Goal: Communication & Community: Connect with others

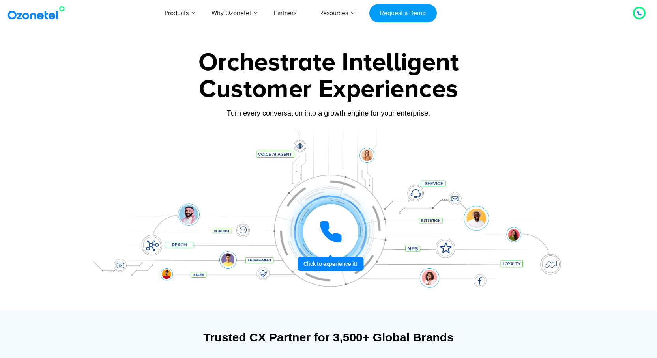
click at [336, 238] on icon at bounding box center [331, 232] width 20 height 20
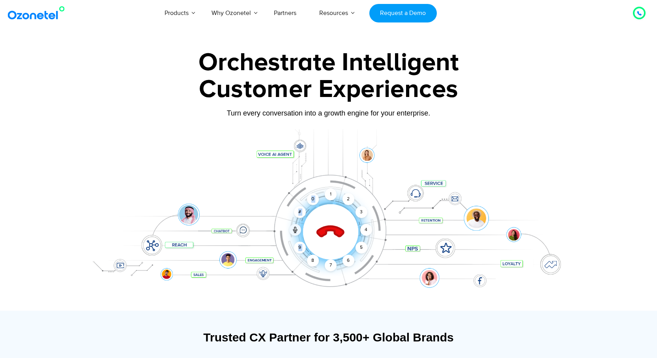
drag, startPoint x: 313, startPoint y: 261, endPoint x: 398, endPoint y: 240, distance: 86.6
click at [392, 227] on div "Click to end call Call connected 1 2 3 4 5 6 7 8 9 # 0" at bounding box center [331, 217] width 490 height 32
click at [313, 261] on div "8" at bounding box center [313, 261] width 12 height 12
click at [368, 229] on div "4" at bounding box center [366, 230] width 12 height 12
click at [332, 263] on div "7" at bounding box center [331, 266] width 12 height 12
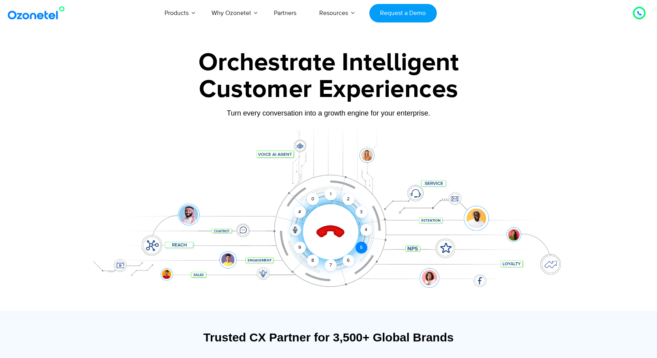
click at [362, 250] on div "5" at bounding box center [361, 248] width 12 height 12
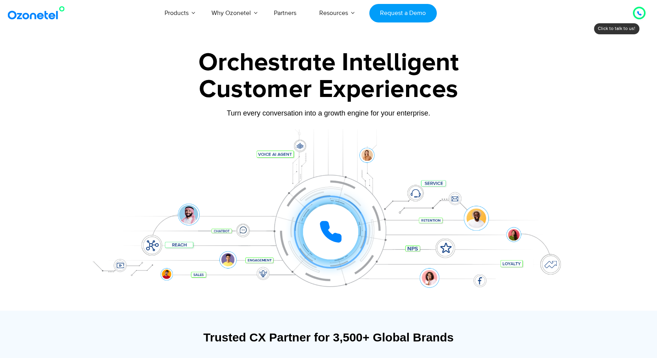
click at [643, 13] on div at bounding box center [639, 12] width 9 height 9
click at [640, 14] on icon at bounding box center [640, 13] width 4 height 4
click at [640, 13] on icon at bounding box center [639, 13] width 5 height 5
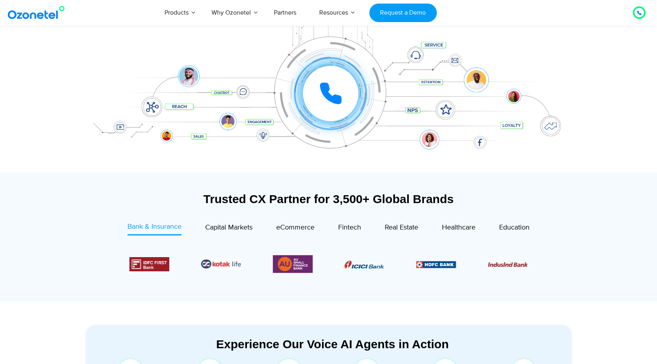
scroll to position [79, 0]
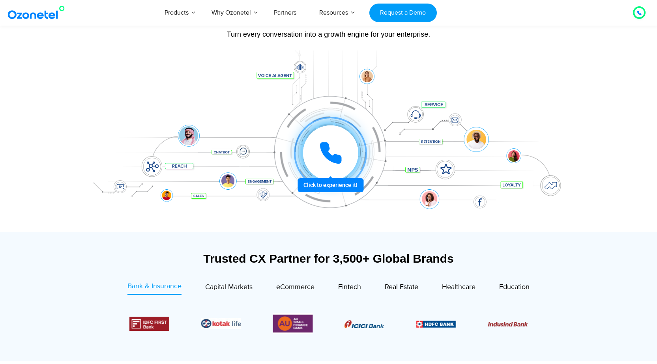
click at [319, 137] on div at bounding box center [330, 153] width 55 height 55
click at [341, 143] on icon at bounding box center [331, 153] width 24 height 24
click at [313, 181] on div at bounding box center [330, 153] width 73 height 73
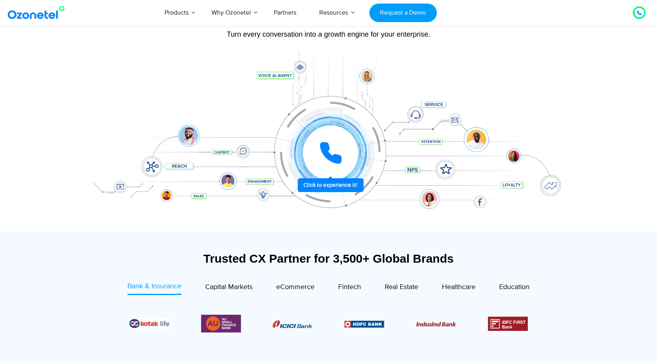
click at [332, 183] on div at bounding box center [330, 153] width 59 height 59
drag, startPoint x: 311, startPoint y: 181, endPoint x: 302, endPoint y: 163, distance: 19.2
click at [302, 153] on div "Click to experience it! Call ended 1 2 3 4 5 6 7 8 9 # 0" at bounding box center [331, 153] width 490 height 0
click at [340, 161] on icon at bounding box center [331, 153] width 20 height 20
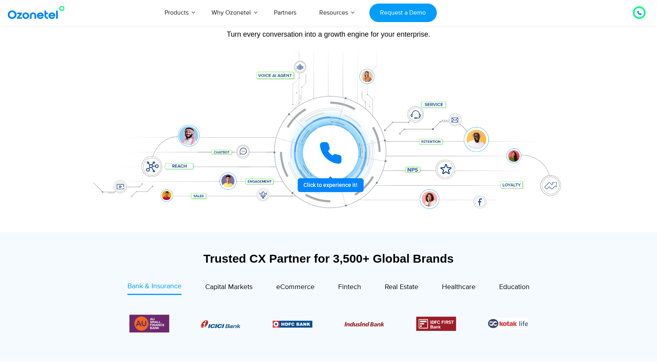
click at [340, 147] on icon at bounding box center [331, 153] width 24 height 24
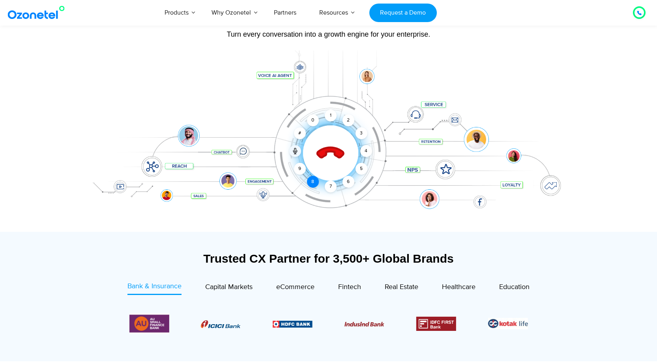
click at [315, 178] on div "8" at bounding box center [313, 182] width 12 height 12
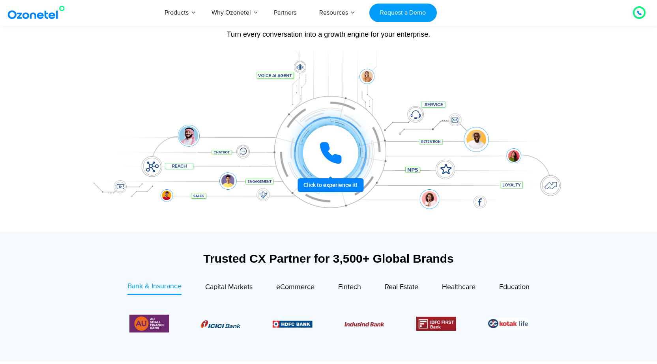
click at [332, 150] on icon at bounding box center [331, 153] width 24 height 24
click at [314, 179] on div at bounding box center [330, 153] width 73 height 73
click at [361, 153] on div at bounding box center [330, 153] width 73 height 73
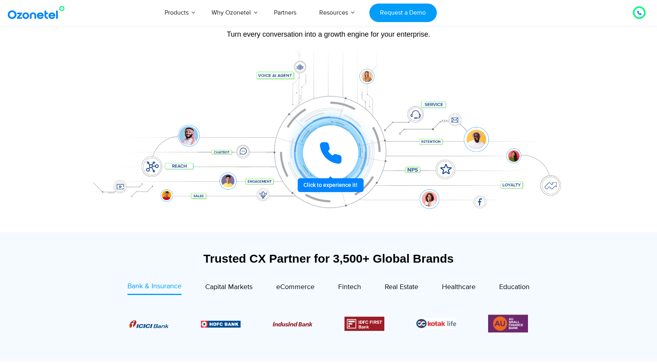
click at [341, 154] on icon at bounding box center [331, 153] width 24 height 24
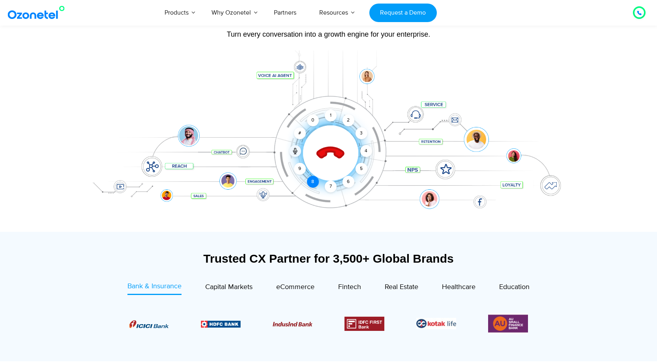
click at [314, 153] on div "Click to end call Call ended 1 2 3 4 5 6 7 8 9 # 0" at bounding box center [331, 153] width 490 height 0
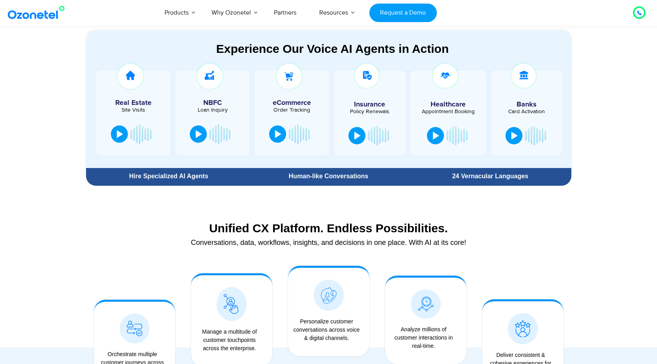
scroll to position [118, 0]
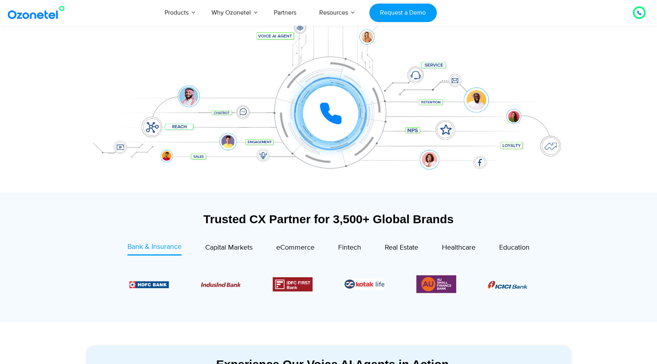
click at [638, 10] on div at bounding box center [639, 12] width 5 height 9
click at [635, 14] on div at bounding box center [639, 12] width 9 height 9
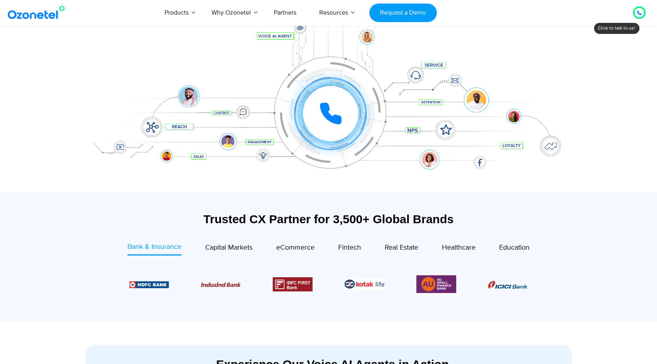
click at [639, 15] on icon at bounding box center [639, 13] width 5 height 5
click at [637, 15] on icon at bounding box center [639, 13] width 5 height 5
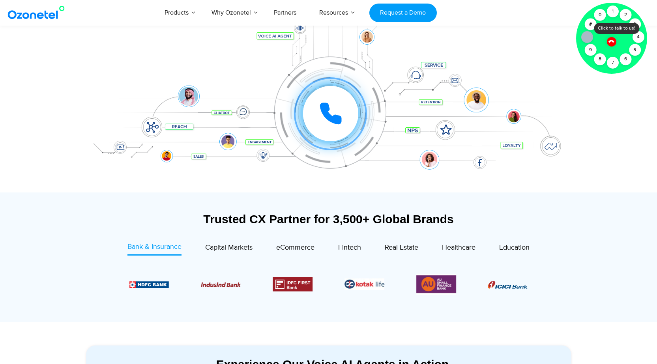
click at [624, 29] on div at bounding box center [611, 38] width 71 height 71
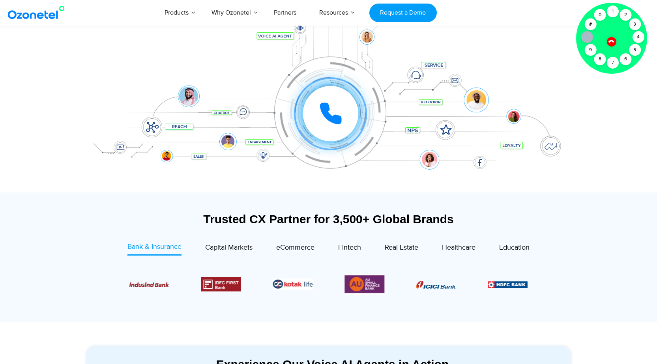
click at [618, 39] on div at bounding box center [611, 38] width 71 height 71
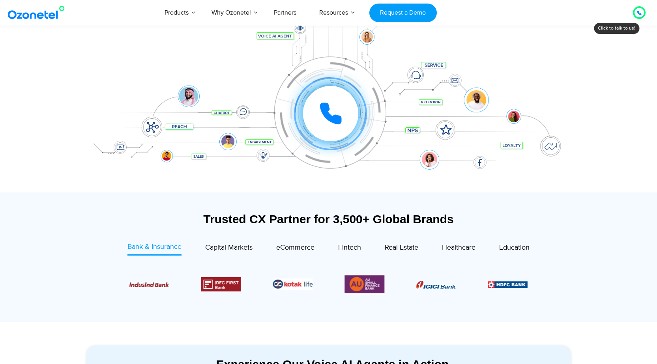
click at [616, 39] on div at bounding box center [328, 58] width 657 height 269
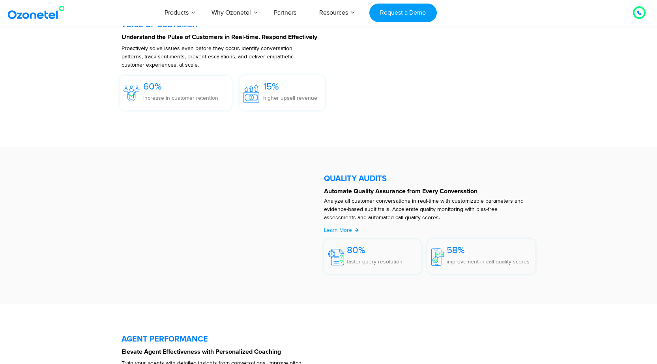
scroll to position [1303, 0]
